Goal: Task Accomplishment & Management: Complete application form

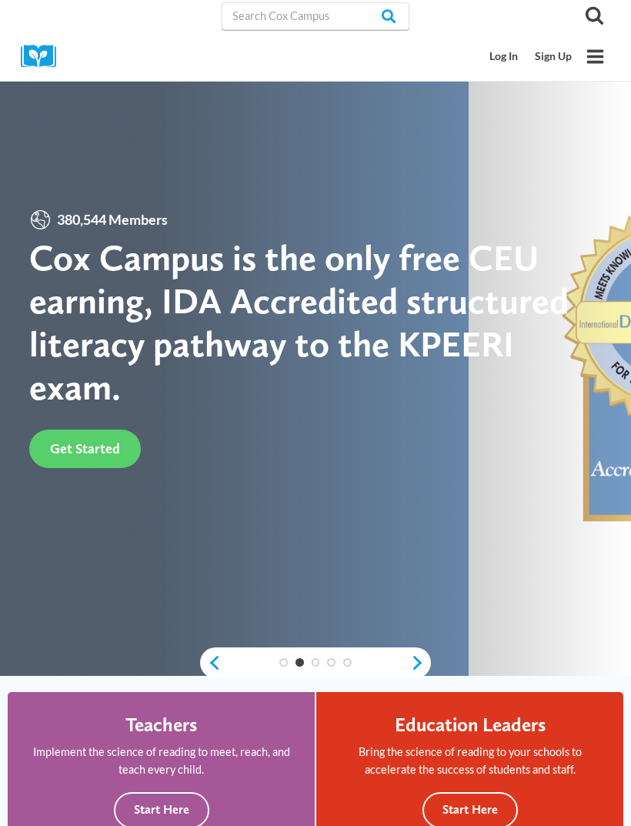
click at [533, 70] on link "Sign Up" at bounding box center [553, 56] width 54 height 28
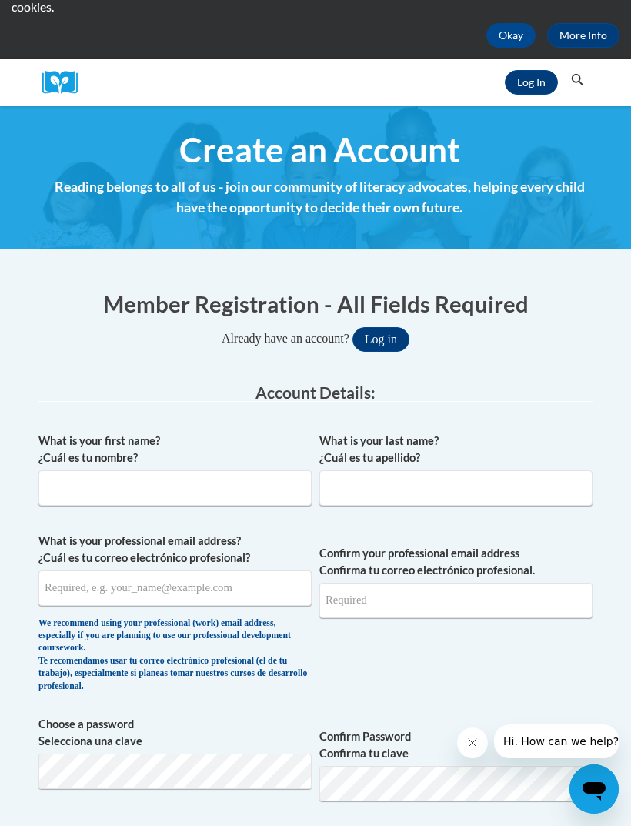
scroll to position [104, 0]
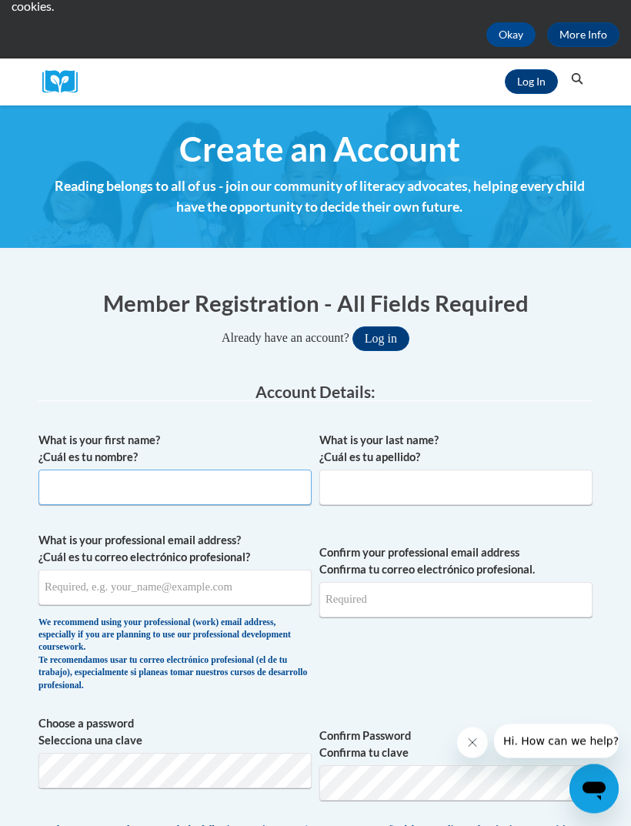
click at [222, 479] on input "What is your first name? ¿Cuál es tu nombre?" at bounding box center [174, 487] width 273 height 35
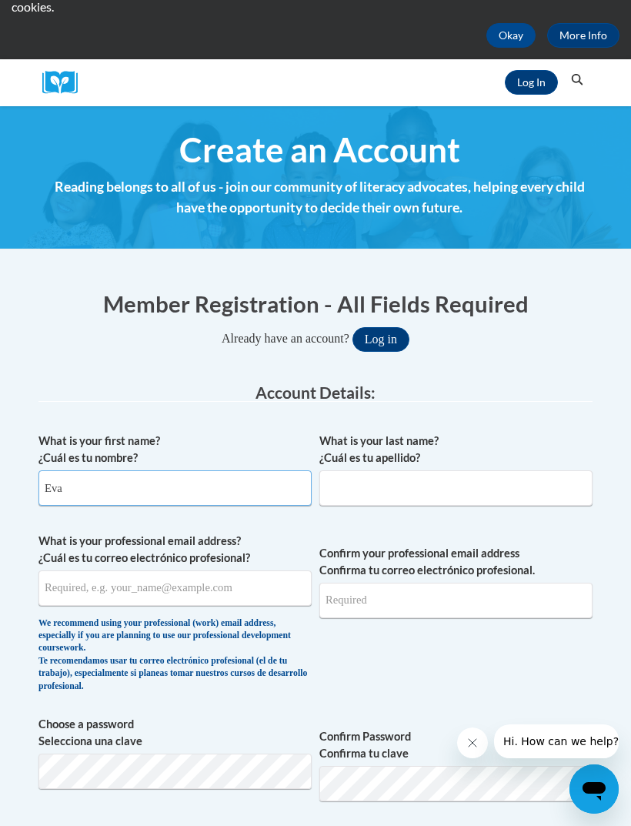
type input "Eva"
click at [423, 497] on input "What is your last name? ¿Cuál es tu apellido?" at bounding box center [455, 487] width 273 height 35
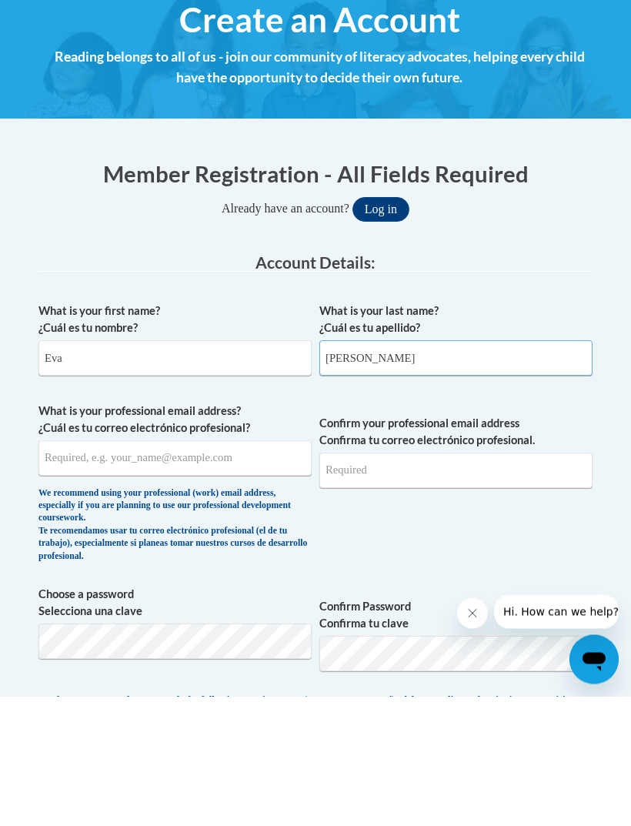
type input "Busby"
click at [270, 570] on input "What is your professional email address? ¿Cuál es tu correo electrónico profesi…" at bounding box center [174, 587] width 273 height 35
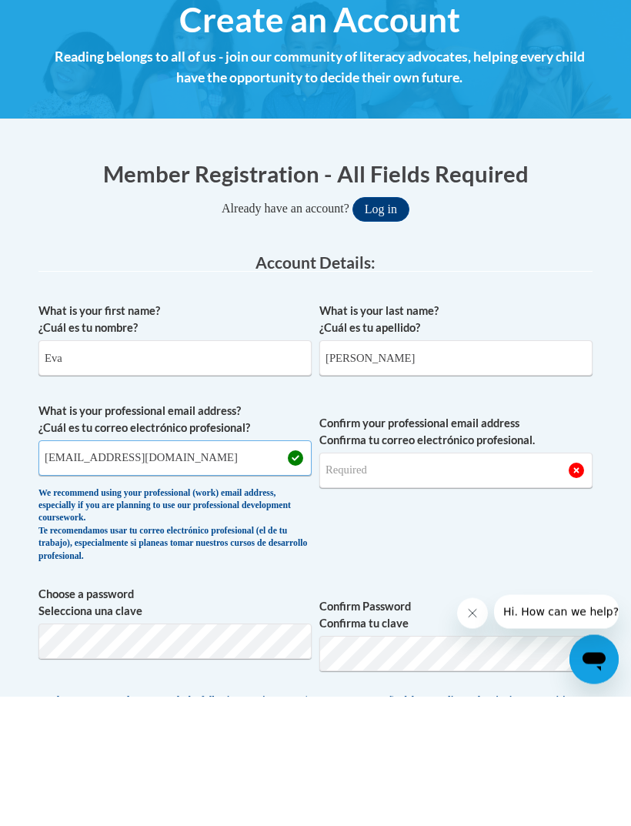
click at [154, 570] on input "evabuzz05@gmail.com" at bounding box center [174, 587] width 273 height 35
type input "e"
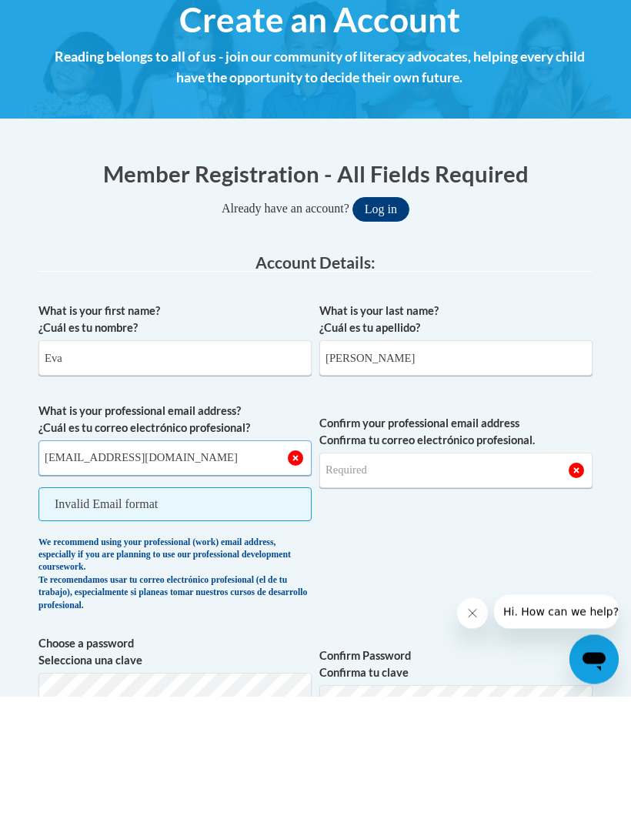
type input "egb015@bravemail.uncp.edu"
click at [463, 583] on input "Confirm your professional email address Confirma tu correo electrónico profesio…" at bounding box center [455, 600] width 273 height 35
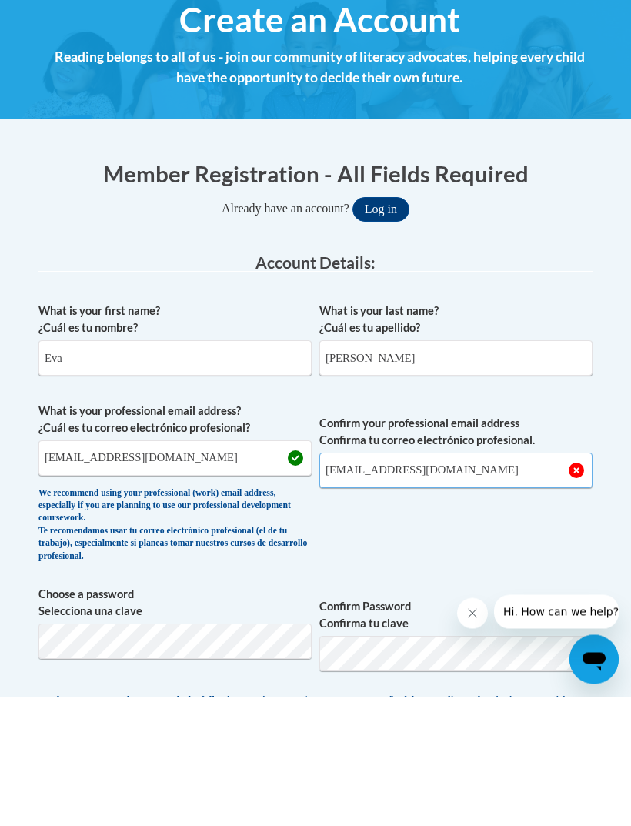
type input "egb015@bravemail.uncp.edu"
click at [380, 327] on button "Log in" at bounding box center [381, 339] width 57 height 25
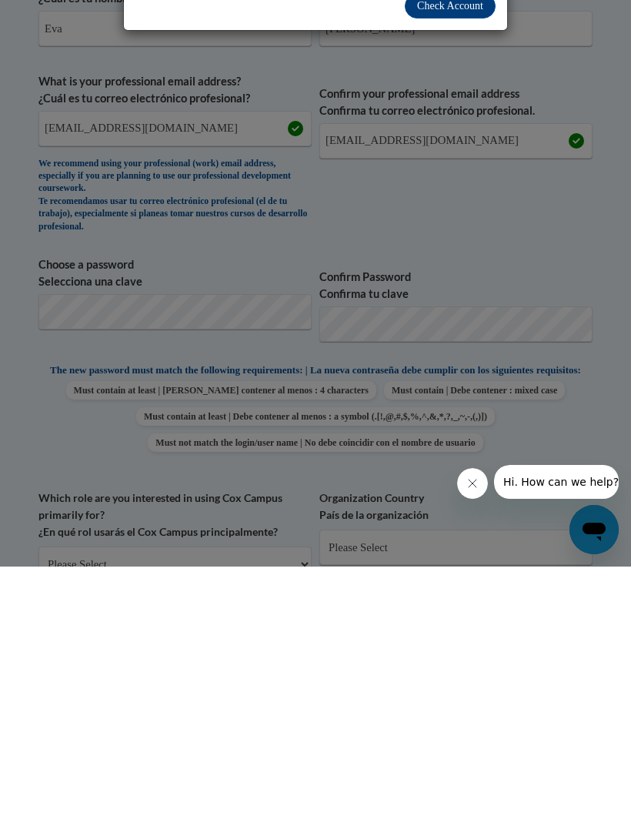
scroll to position [78, 0]
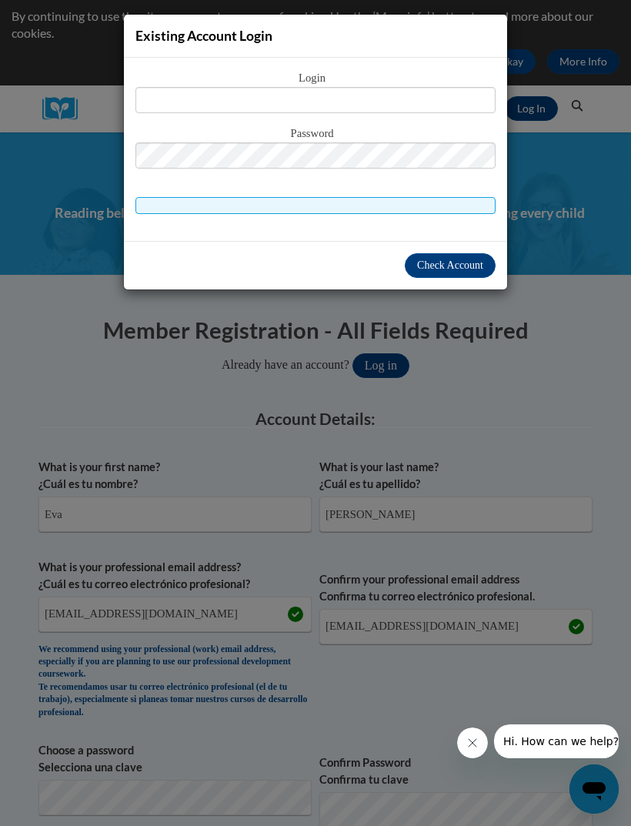
click at [541, 289] on div "Existing Account Login Login Password" at bounding box center [315, 413] width 631 height 826
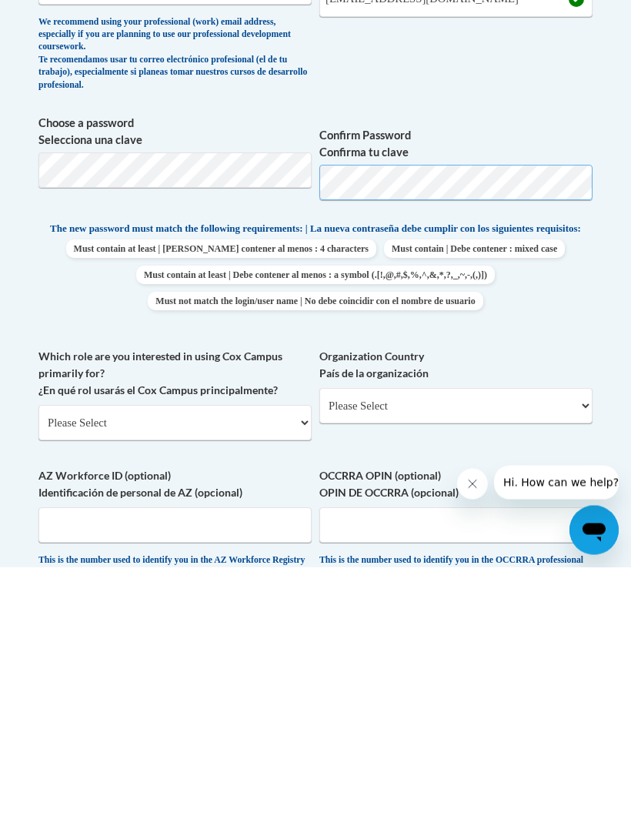
scroll to position [449, 0]
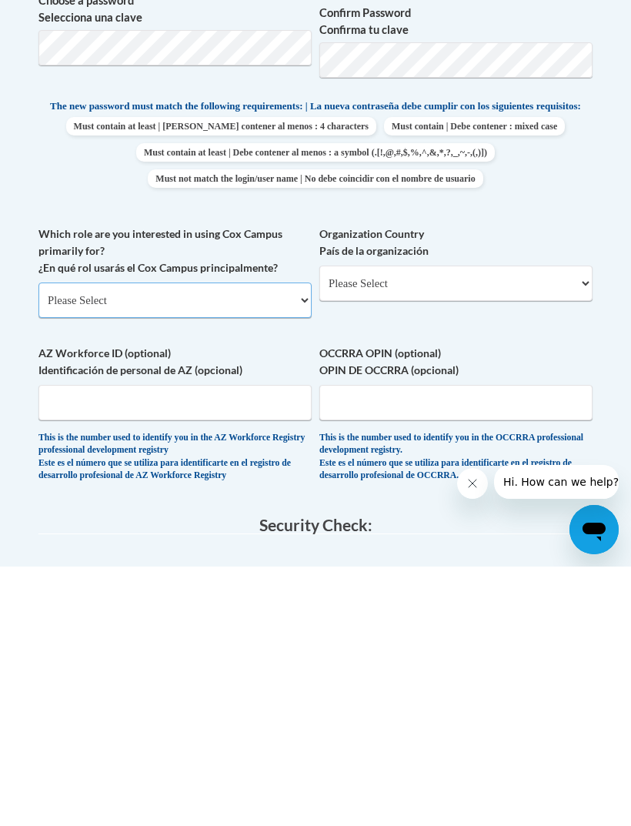
click at [282, 542] on select "Please Select College/University | Colegio/Universidad Community/Nonprofit Part…" at bounding box center [174, 559] width 273 height 35
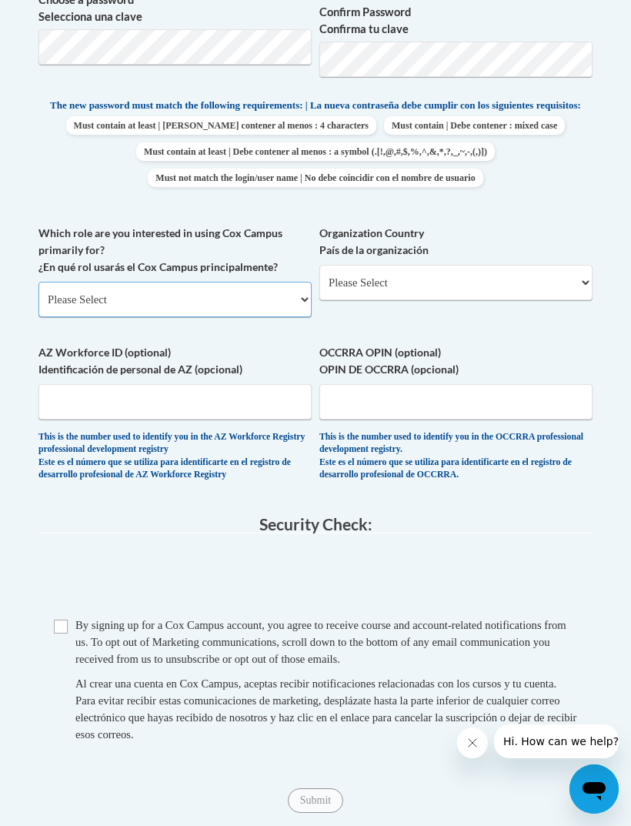
select select "5a18ea06-2b54-4451-96f2-d152daf9eac5"
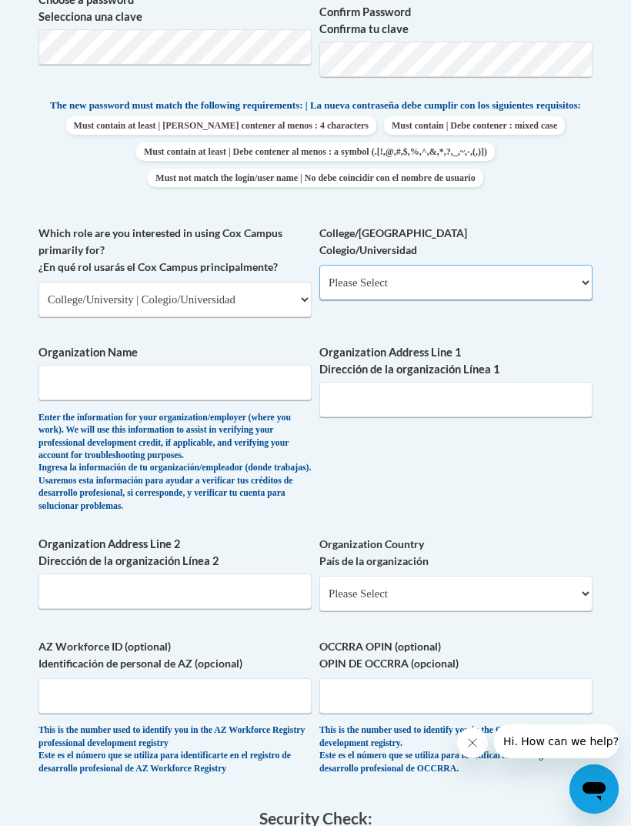
click at [489, 286] on select "Please Select College/University Staff | Empleado universitario College/Univers…" at bounding box center [455, 282] width 273 height 35
select select "c8743970-7742-49d2-af9e-5c4138019e9a"
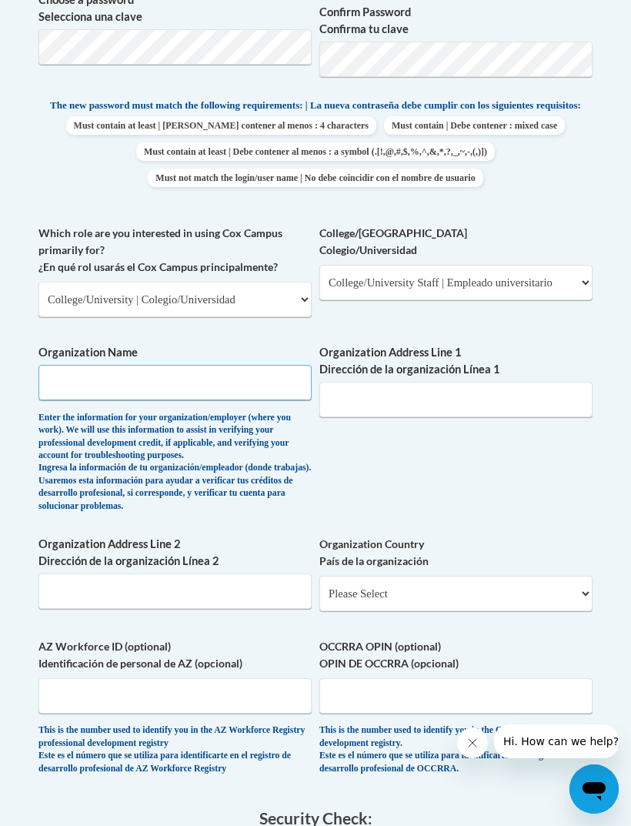
click at [267, 382] on input "Organization Name" at bounding box center [174, 382] width 273 height 35
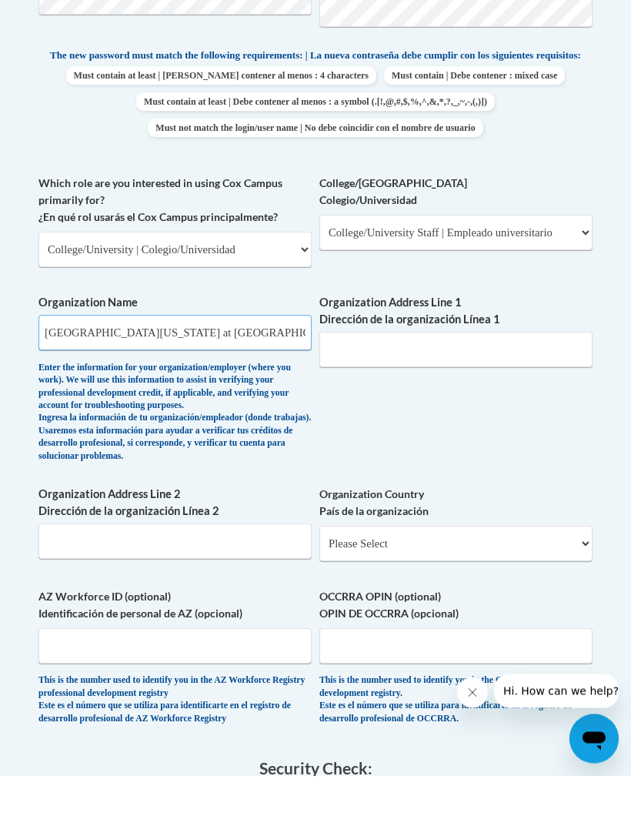
type input "University of North Carolina at Pembroke"
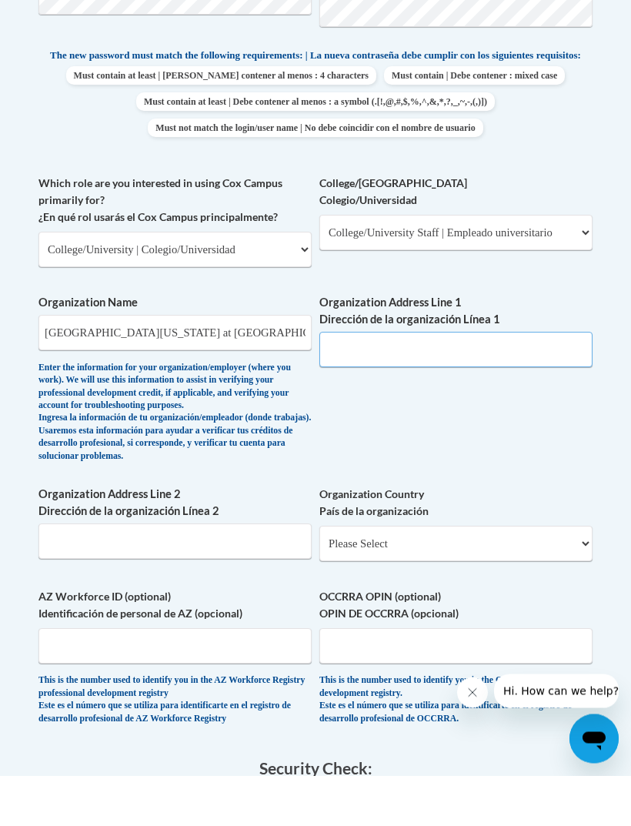
click at [493, 383] on input "Organization Address Line 1 Dirección de la organización Línea 1" at bounding box center [455, 400] width 273 height 35
type input "U"
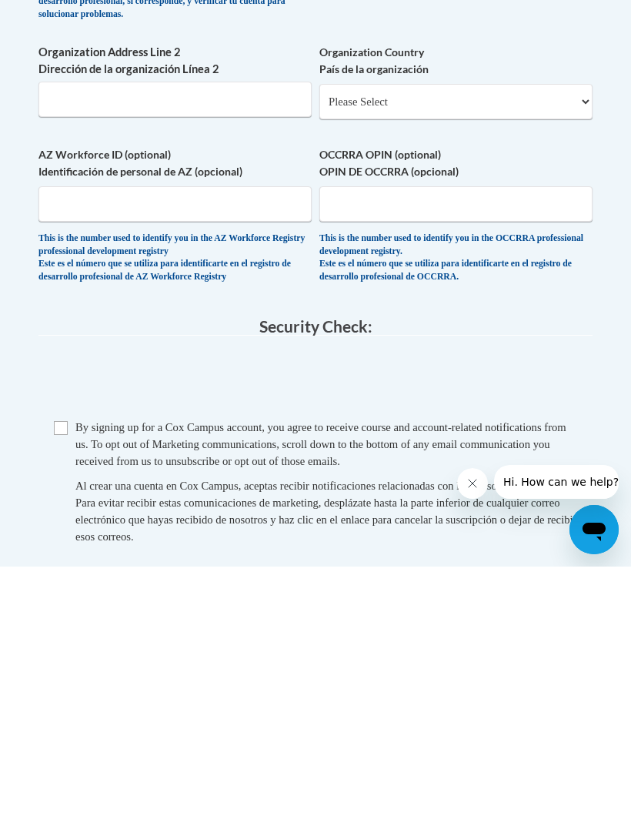
scroll to position [1320, 0]
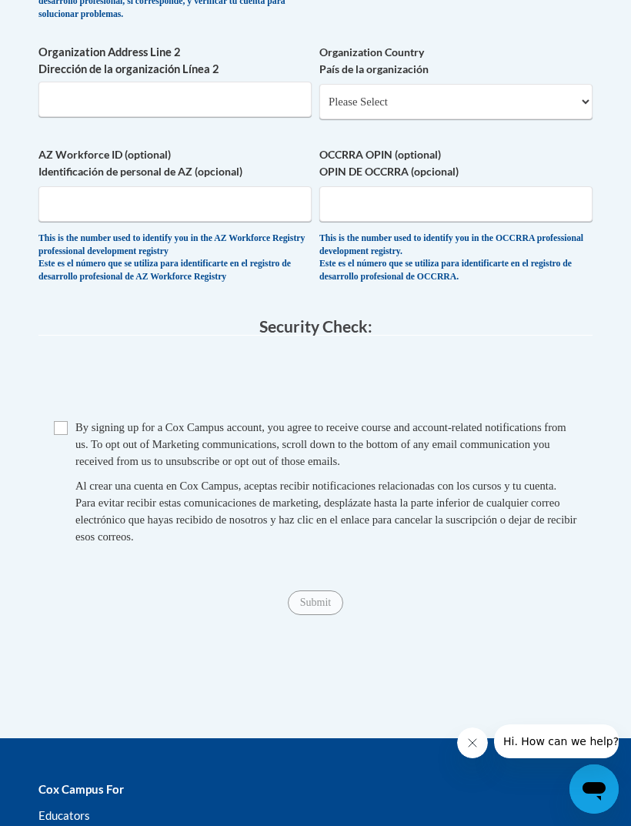
click at [65, 421] on input "Checkbox" at bounding box center [61, 428] width 14 height 14
checkbox input "true"
click at [322, 590] on input "Submit" at bounding box center [315, 602] width 55 height 25
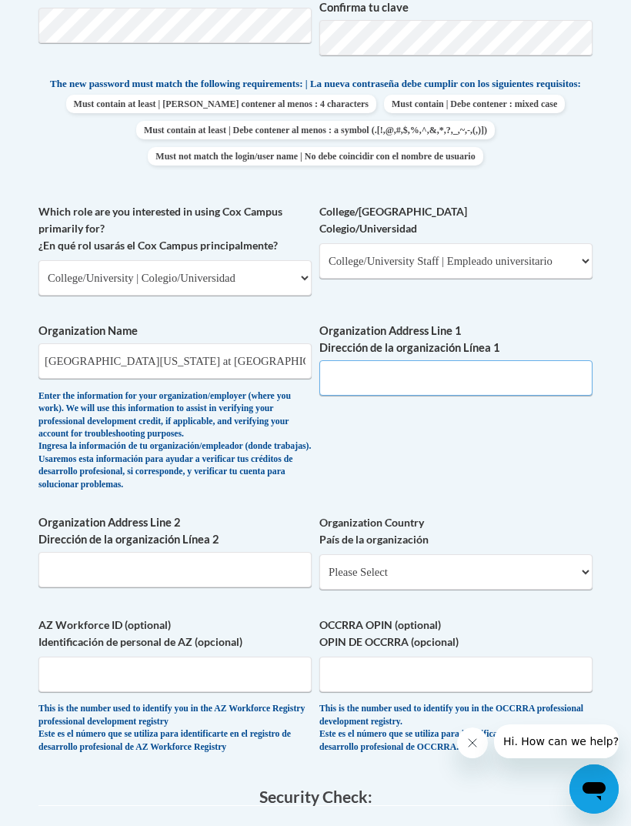
scroll to position [848, 0]
click at [566, 460] on div "What is your first name? ¿Cuál es tu nombre? Eva What is your last name? ¿Cuál …" at bounding box center [315, 226] width 554 height 1090
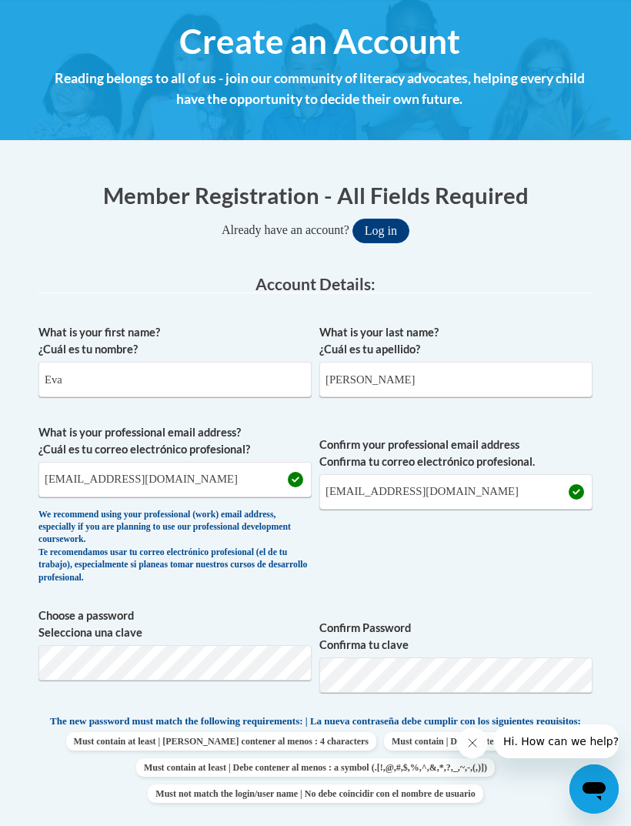
scroll to position [209, 0]
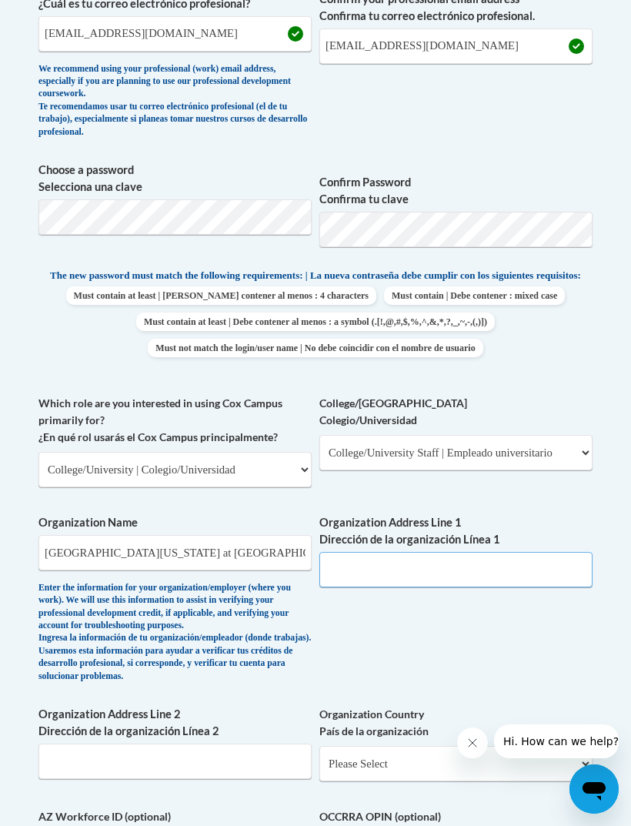
click at [413, 552] on input "Organization Address Line 1 Dirección de la organización Línea 1" at bounding box center [455, 569] width 273 height 35
click at [425, 553] on input "Organization Address Line 1 Dirección de la organización Línea 1" at bounding box center [455, 570] width 273 height 35
paste input "1 University Drive, Pembroke, NC 28372"
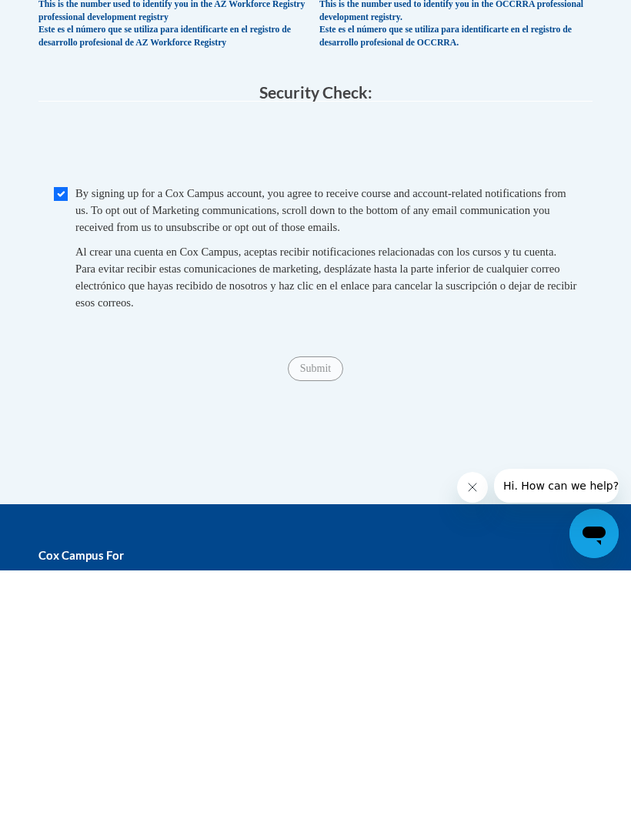
type input "1 University Drive, Pembroke, NC 28372"
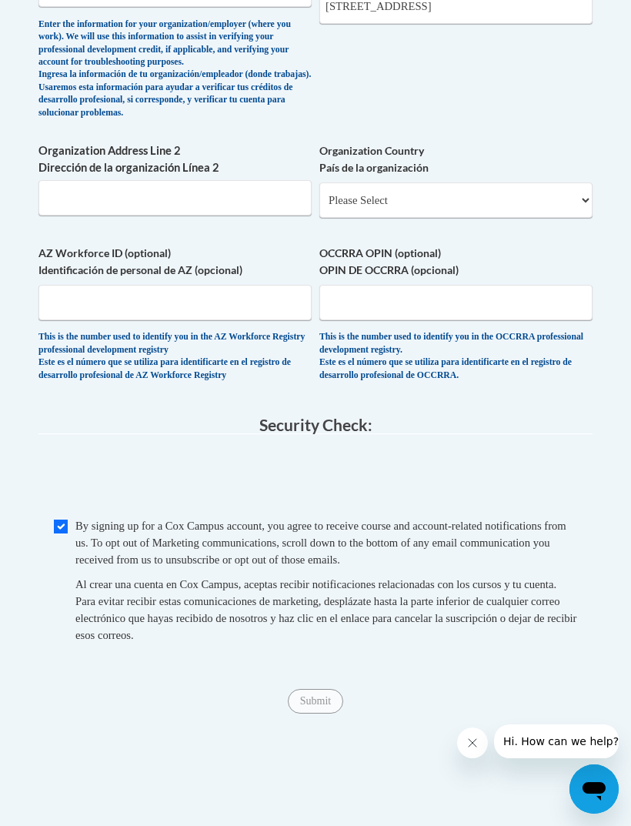
scroll to position [1236, 0]
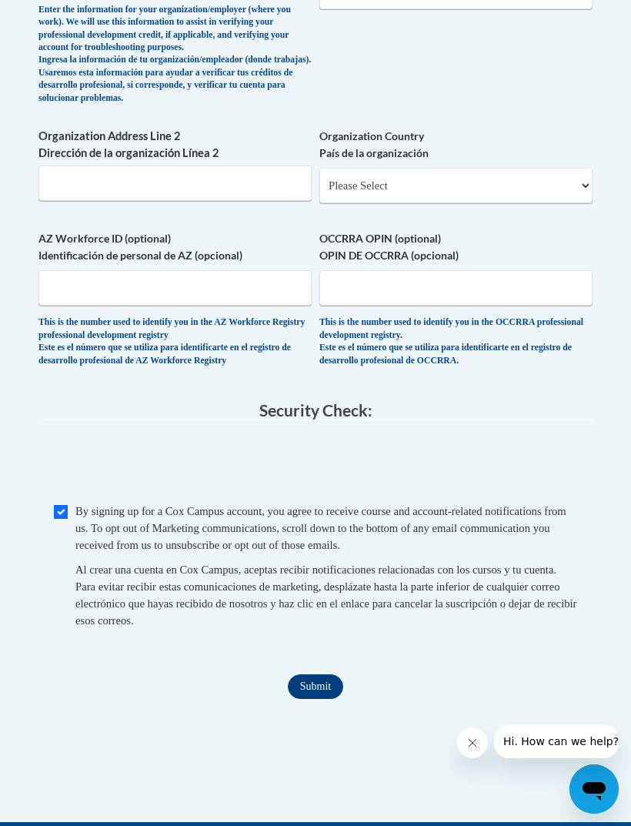
click at [316, 674] on input "Submit" at bounding box center [315, 686] width 55 height 25
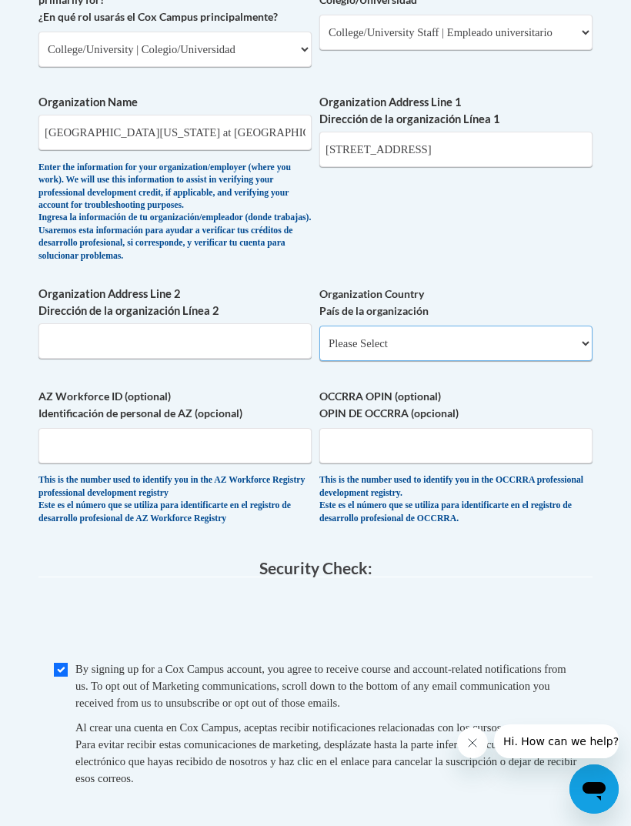
scroll to position [1078, 0]
click at [511, 326] on select "Please Select United States | Estados Unidos Outside of the United States | Fue…" at bounding box center [455, 343] width 273 height 35
select select "ad49bcad-a171-4b2e-b99c-48b446064914"
select select
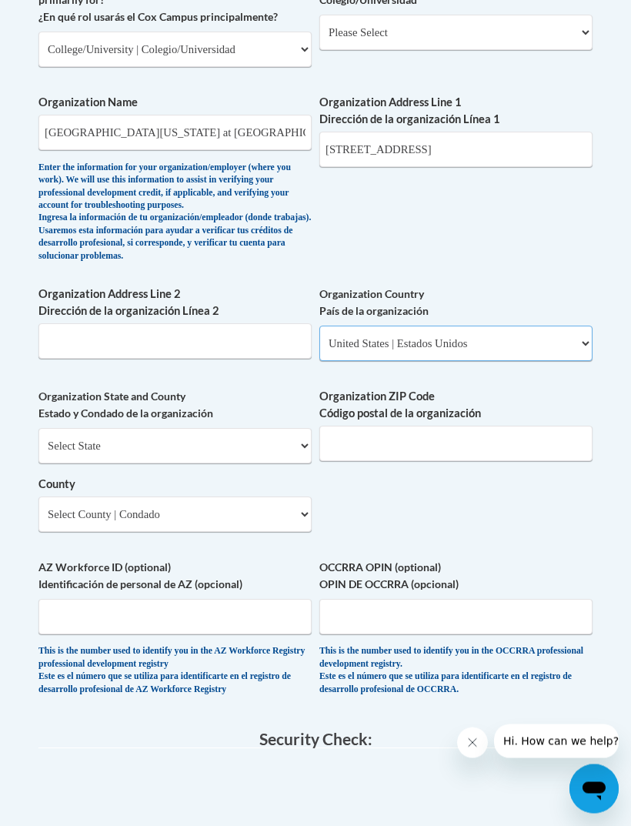
scroll to position [1078, 0]
click at [242, 428] on select "Select State Alabama Alaska Arizona Arkansas California Colorado Connecticut De…" at bounding box center [174, 445] width 273 height 35
select select "North Carolina"
click at [515, 426] on input "Organization ZIP Code Código postal de la organización" at bounding box center [455, 443] width 273 height 35
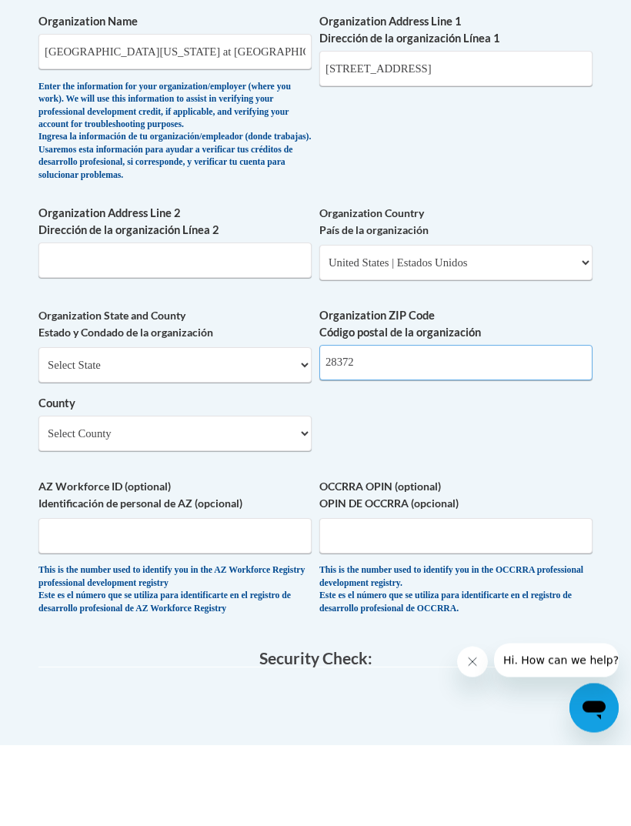
type input "28372"
click at [246, 497] on select "Select County Alamance Alexander Alleghany Anson Ashe Avery Beaufort Bertie Bla…" at bounding box center [174, 514] width 273 height 35
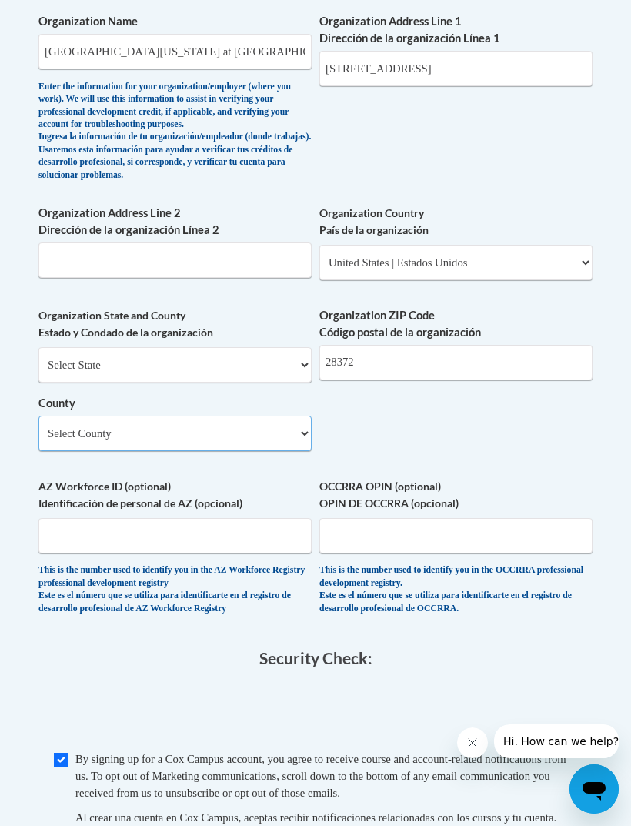
select select "Robeson"
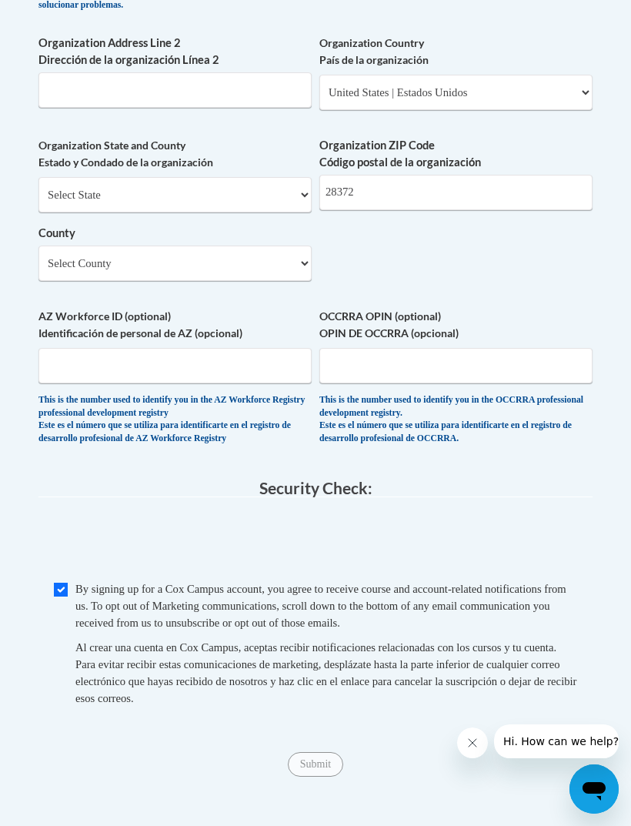
scroll to position [1329, 0]
click at [500, 513] on span "0cAFcWeA6fLfaE7lV0kfTgrVccELY8yvu8hLs5yaFmxlWmLt8c5Tl8wyLrCVvz3_HFEr79ZMitYfX1k…" at bounding box center [315, 543] width 554 height 60
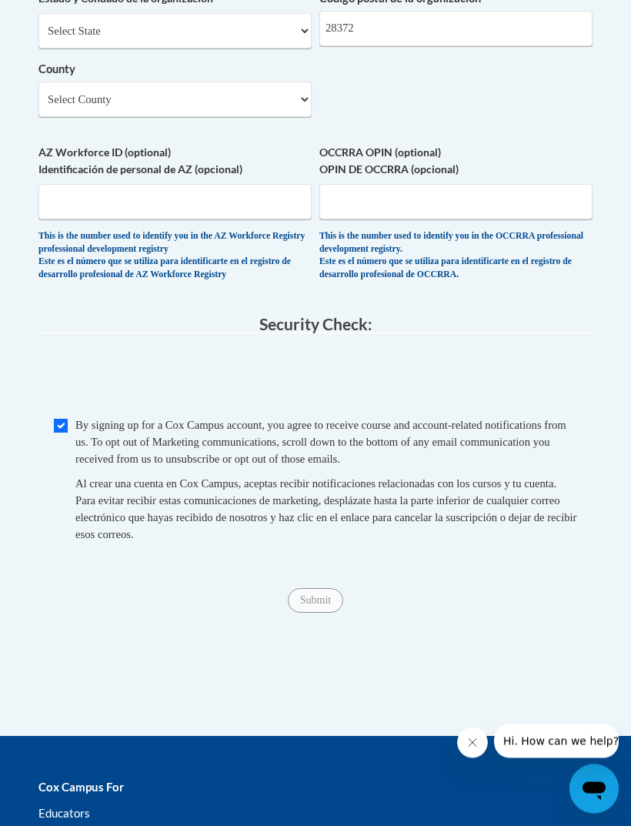
scroll to position [1493, 0]
click at [320, 588] on input "Submit" at bounding box center [315, 600] width 55 height 25
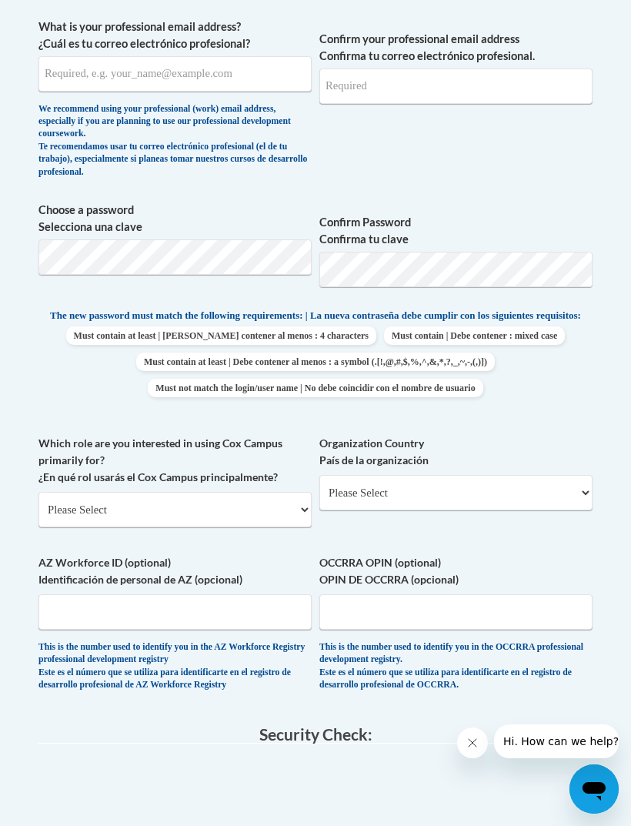
scroll to position [564, 0]
